Goal: Task Accomplishment & Management: Manage account settings

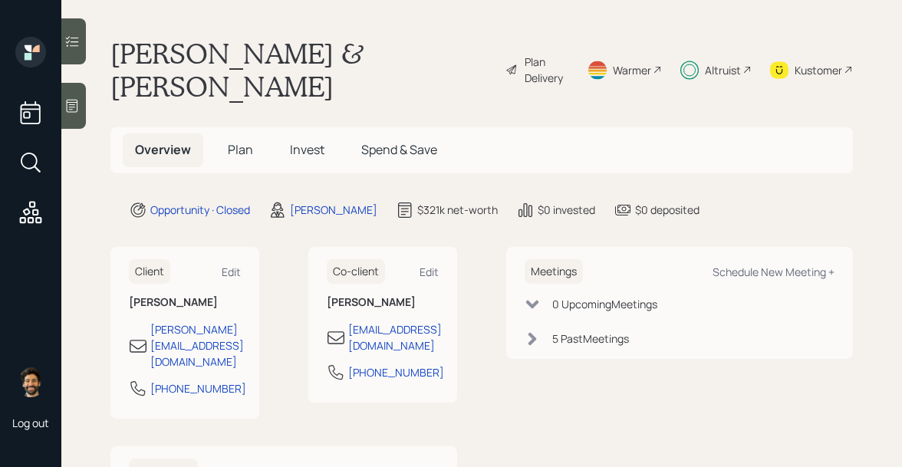
click at [300, 141] on span "Invest" at bounding box center [307, 149] width 35 height 17
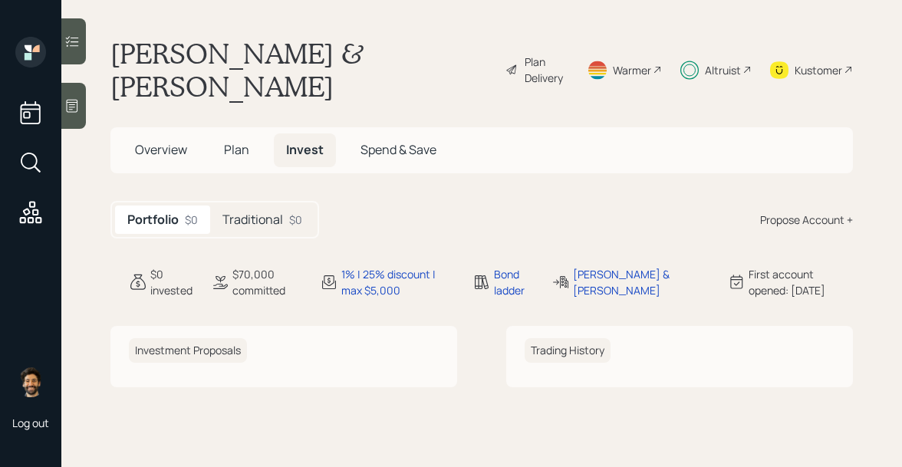
click at [283, 201] on div "Portfolio $0 Traditional $0" at bounding box center [214, 220] width 209 height 38
click at [281, 213] on h5 "Traditional" at bounding box center [253, 220] width 61 height 15
